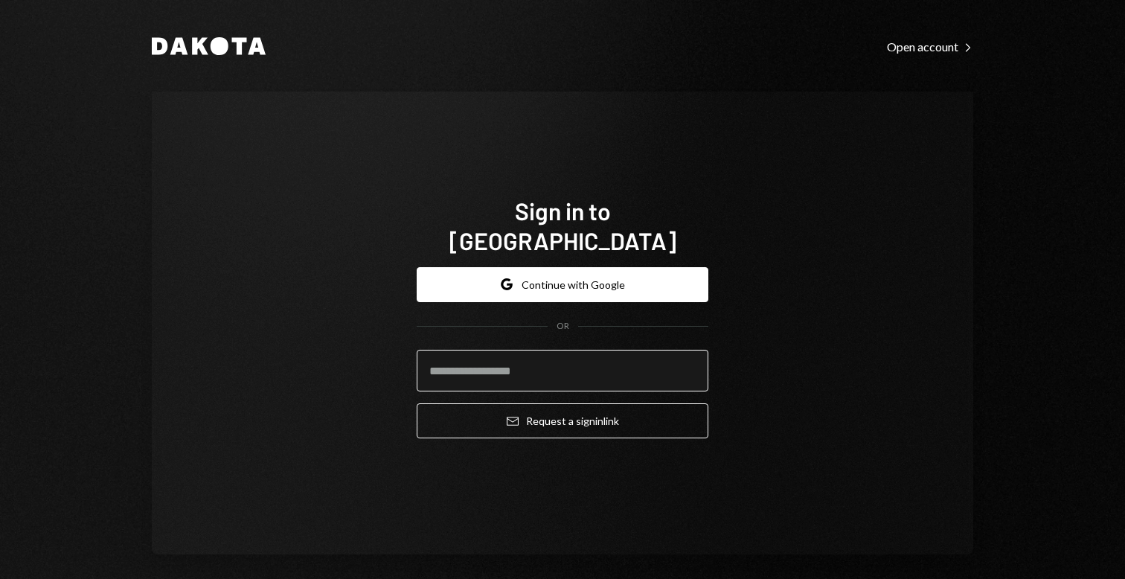
click at [524, 372] on input "email" at bounding box center [563, 371] width 292 height 42
type input "**********"
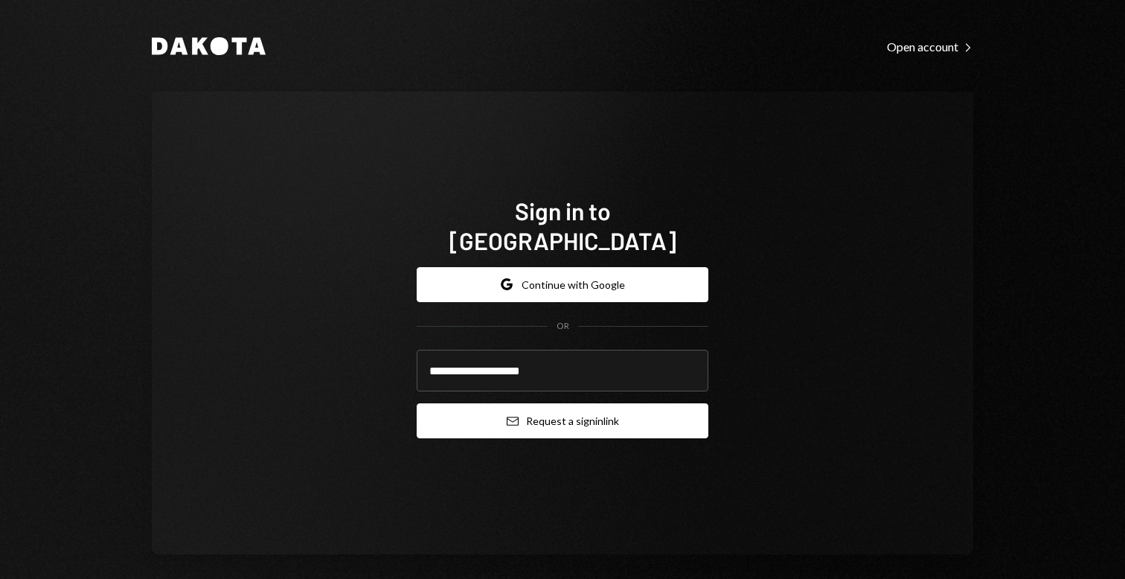
click at [593, 406] on button "Email Request a sign in link" at bounding box center [563, 420] width 292 height 35
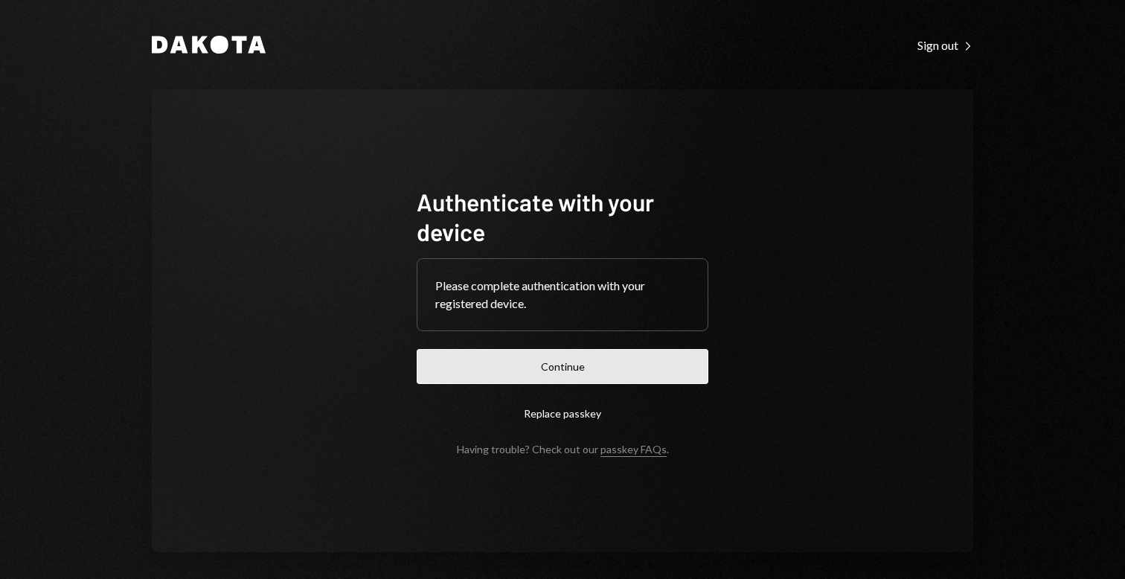
click at [629, 362] on button "Continue" at bounding box center [563, 366] width 292 height 35
